Goal: Task Accomplishment & Management: Manage account settings

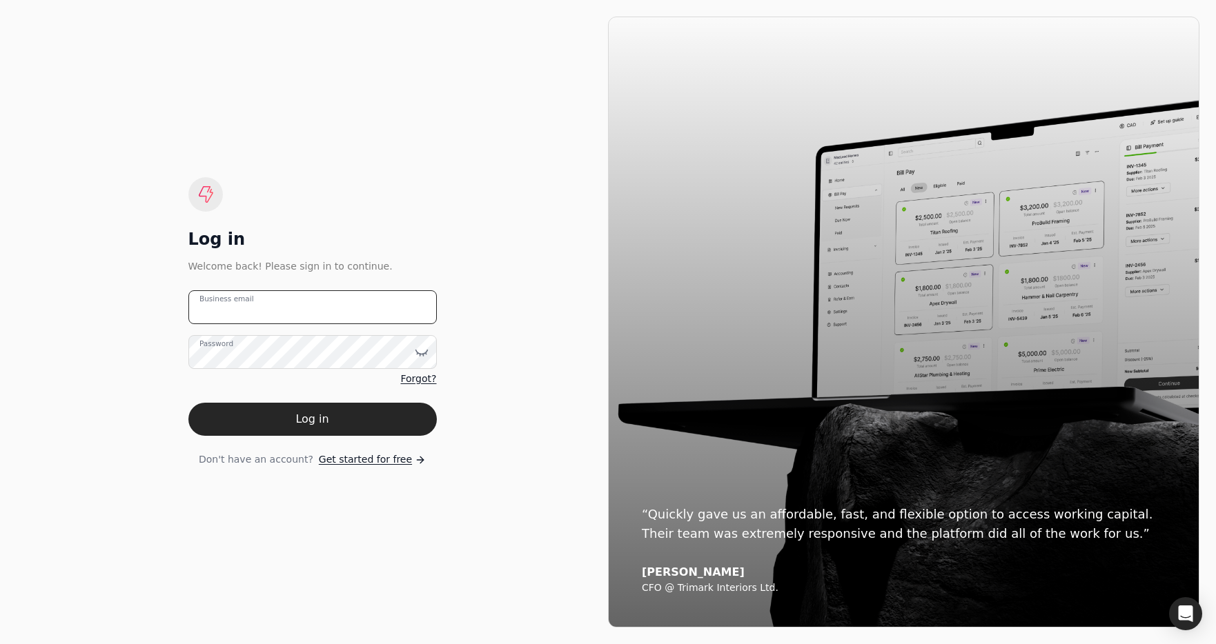
click at [335, 304] on email "Business email" at bounding box center [312, 307] width 248 height 34
type email "[EMAIL_ADDRESS][DOMAIN_NAME]"
click at [380, 413] on button "Log in" at bounding box center [312, 419] width 248 height 33
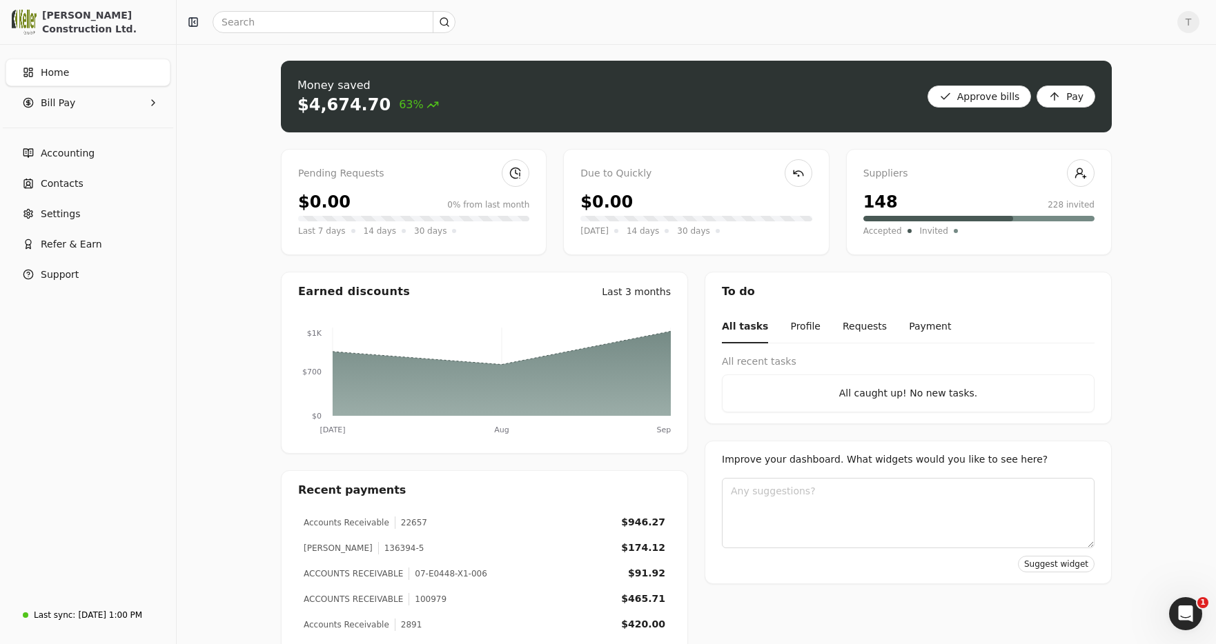
click at [1194, 26] on span "T" at bounding box center [1188, 22] width 22 height 22
click at [1119, 105] on link "Sign Out" at bounding box center [1121, 103] width 149 height 23
